Goal: Navigation & Orientation: Understand site structure

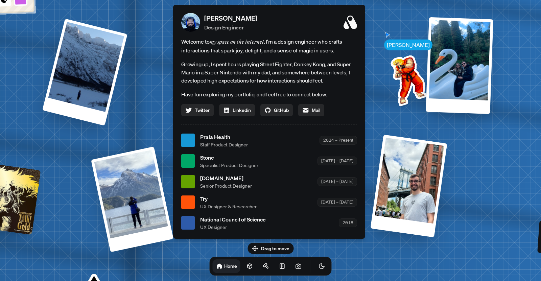
click at [282, 246] on div "Drag to move Home" at bounding box center [270, 259] width 133 height 33
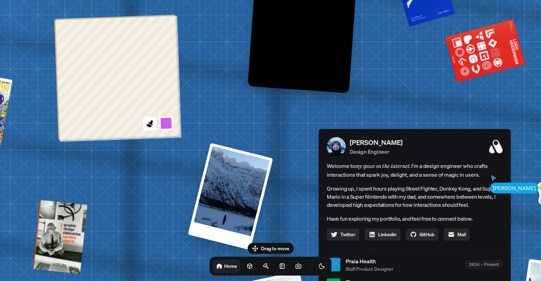
drag, startPoint x: 240, startPoint y: 58, endPoint x: 386, endPoint y: 187, distance: 194.8
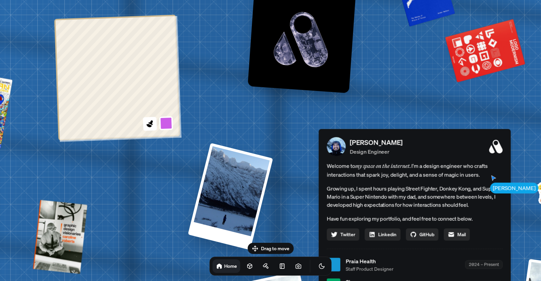
click at [386, 187] on div "Welcome to my space on the internet. I'm a design engineer who crafts interacti…" at bounding box center [415, 200] width 176 height 79
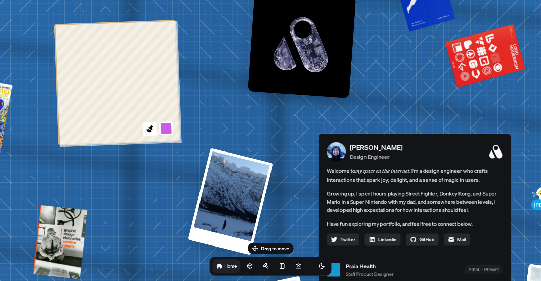
click at [325, 129] on div "[PERSON_NAME] [PERSON_NAME] Design Engineer Welcome to my space on the internet…" at bounding box center [415, 269] width 1011 height 885
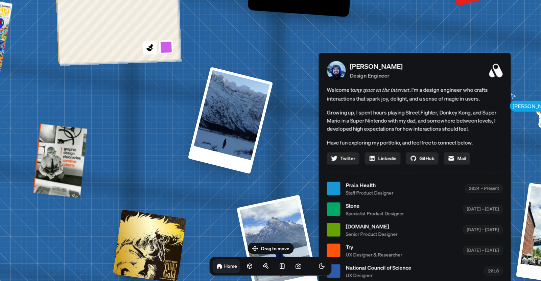
click at [224, 266] on h1 "Home" at bounding box center [230, 266] width 13 height 6
click at [243, 262] on link at bounding box center [250, 266] width 14 height 14
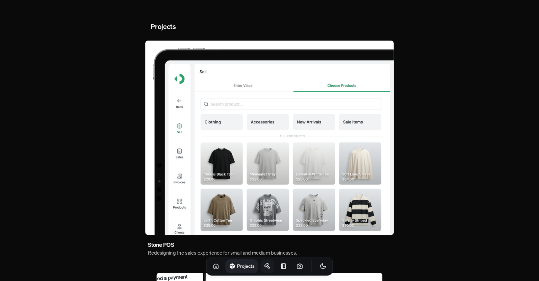
click at [264, 263] on icon at bounding box center [267, 266] width 7 height 7
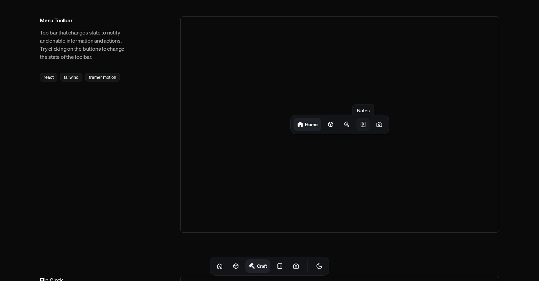
click at [367, 124] on div at bounding box center [364, 125] width 14 height 14
click at [277, 263] on icon at bounding box center [280, 266] width 7 height 7
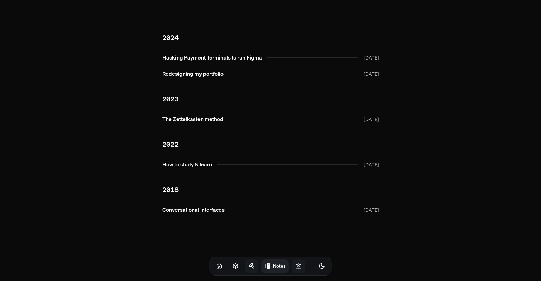
click at [295, 265] on icon at bounding box center [298, 266] width 7 height 7
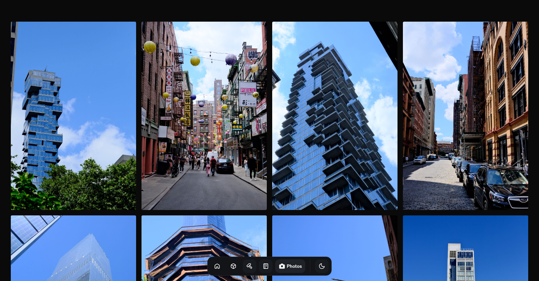
click at [319, 264] on icon "Toggle Theme" at bounding box center [322, 266] width 7 height 7
click at [319, 265] on icon "Toggle Theme" at bounding box center [322, 266] width 7 height 7
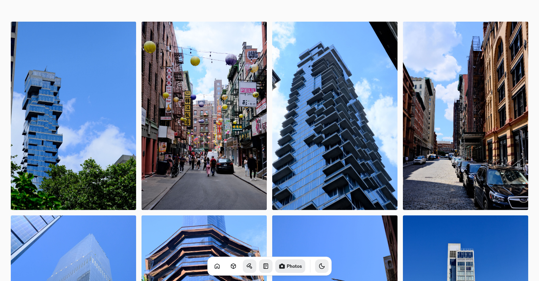
click at [319, 267] on icon "Toggle Theme" at bounding box center [322, 266] width 7 height 7
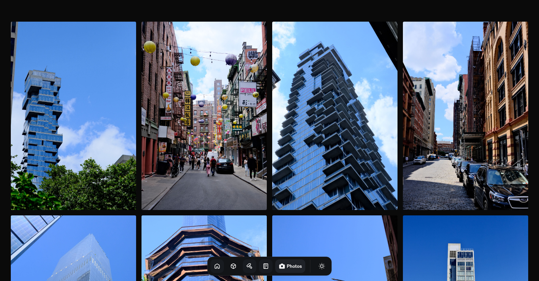
click at [213, 265] on link at bounding box center [218, 266] width 14 height 14
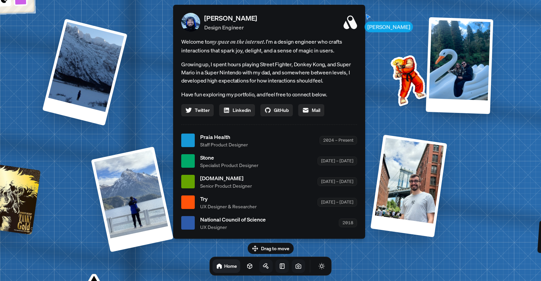
click at [268, 247] on div "Drag to move Home" at bounding box center [270, 259] width 133 height 33
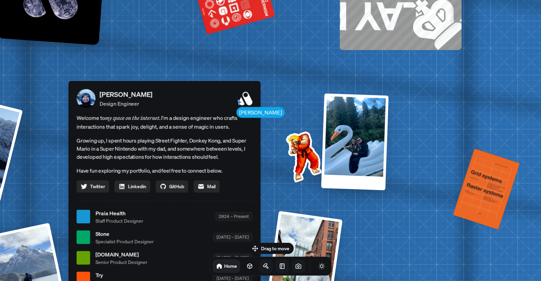
drag, startPoint x: 272, startPoint y: 153, endPoint x: 164, endPoint y: 227, distance: 131.2
click at [156, 224] on div "Praia Health Staff Product Designer 2024 – Present" at bounding box center [174, 216] width 157 height 15
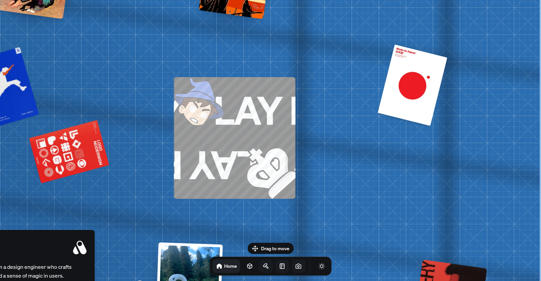
drag, startPoint x: 302, startPoint y: 81, endPoint x: 99, endPoint y: 206, distance: 238.4
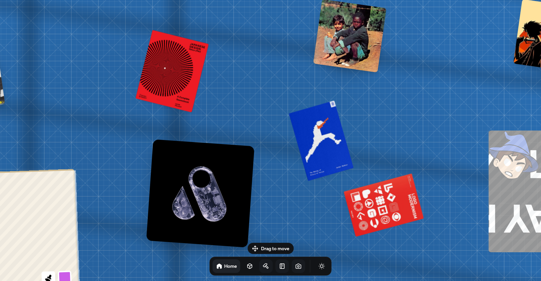
drag, startPoint x: 148, startPoint y: 66, endPoint x: 457, endPoint y: 92, distance: 309.6
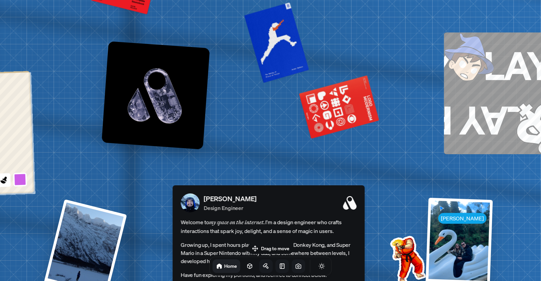
drag, startPoint x: 274, startPoint y: 193, endPoint x: 253, endPoint y: 9, distance: 185.0
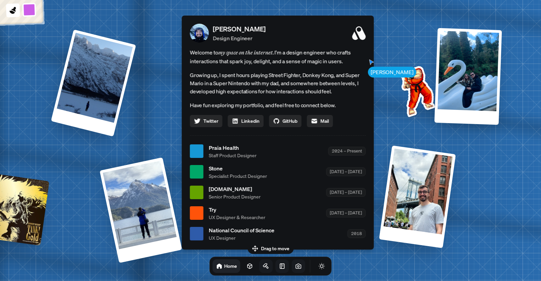
drag, startPoint x: 512, startPoint y: 220, endPoint x: 516, endPoint y: 171, distance: 49.2
click at [516, 171] on div "[PERSON_NAME] [PERSON_NAME] Design Engineer Welcome to my space on the internet…" at bounding box center [279, 151] width 1011 height 885
